Goal: Task Accomplishment & Management: Manage account settings

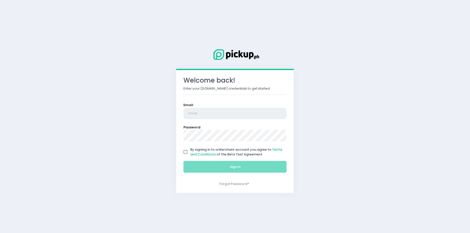
type input "[EMAIL_ADDRESS][DOMAIN_NAME]"
click at [185, 153] on input "By signing in to a Merchant account you agree to Terms and Conditions of the Be…" at bounding box center [186, 152] width 10 height 10
checkbox input "true"
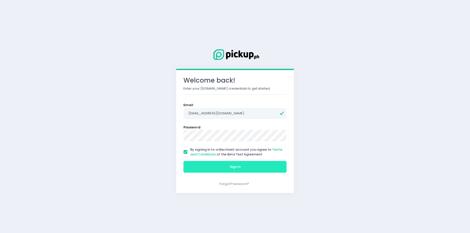
click at [197, 169] on button "Sign In" at bounding box center [234, 167] width 103 height 12
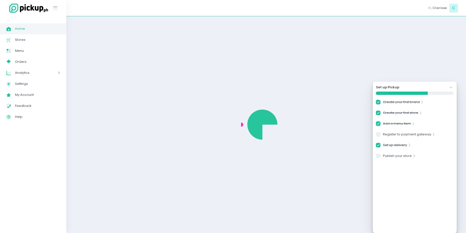
checkbox input "true"
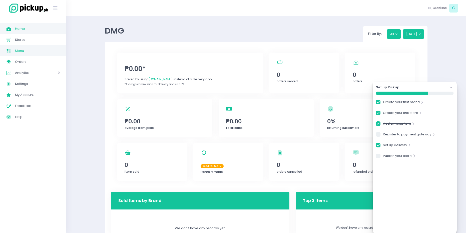
click at [24, 52] on span "Menu" at bounding box center [37, 51] width 45 height 7
checkbox input "true"
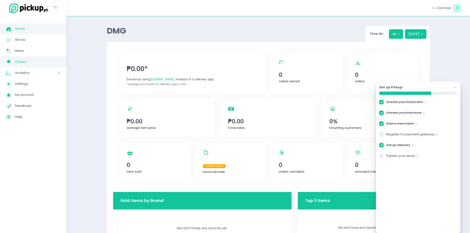
checkbox input "true"
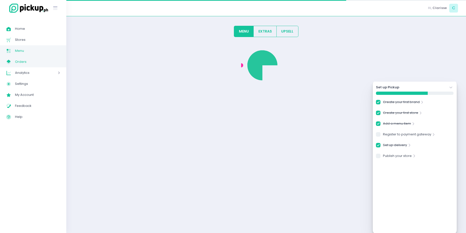
checkbox input "true"
